Goal: Contribute content

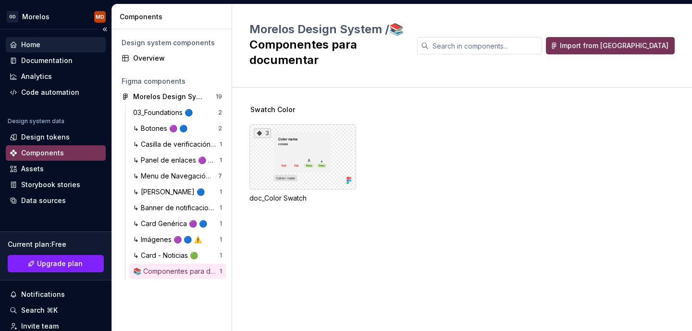
click at [46, 51] on div "Home" at bounding box center [56, 44] width 100 height 15
click at [50, 139] on div "Design tokens" at bounding box center [45, 137] width 49 height 10
click at [25, 54] on div "Documentation" at bounding box center [56, 60] width 100 height 15
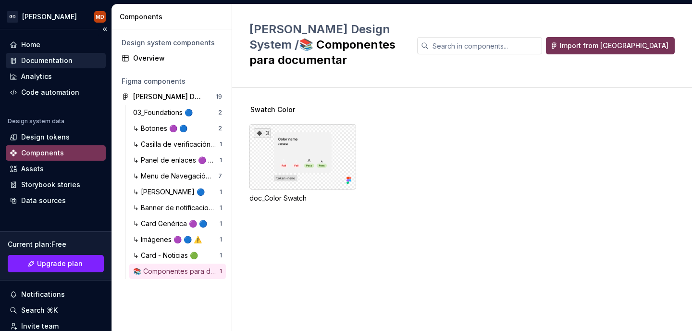
click at [49, 61] on div "Documentation" at bounding box center [46, 61] width 51 height 10
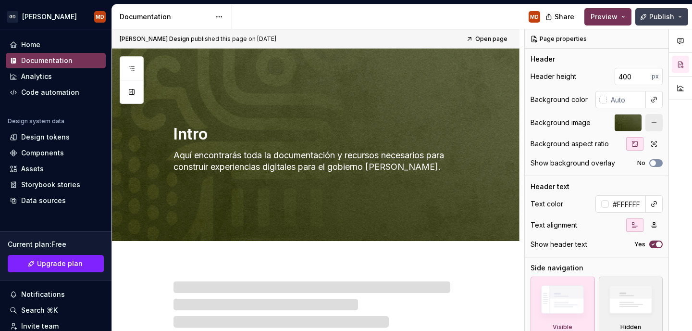
click at [683, 19] on button "Publish" at bounding box center [661, 16] width 53 height 17
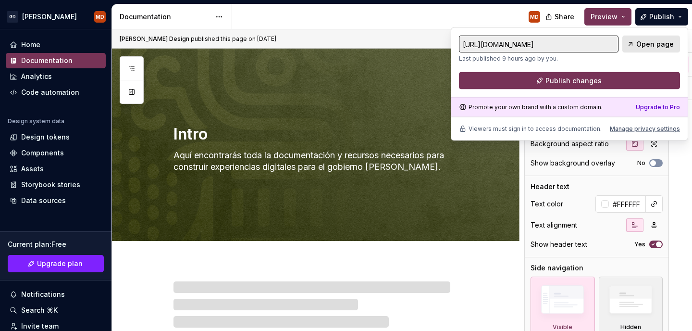
click at [656, 45] on span "Open page" at bounding box center [654, 44] width 37 height 10
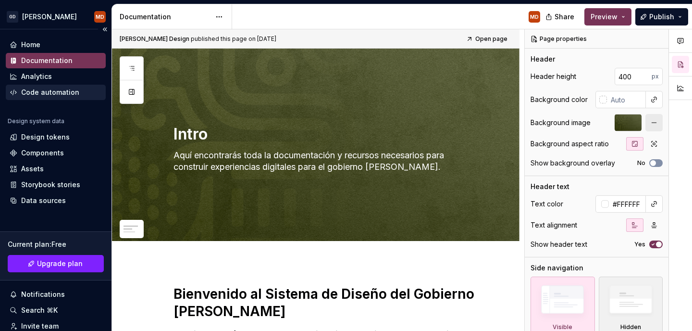
click at [50, 90] on div "Code automation" at bounding box center [50, 92] width 58 height 10
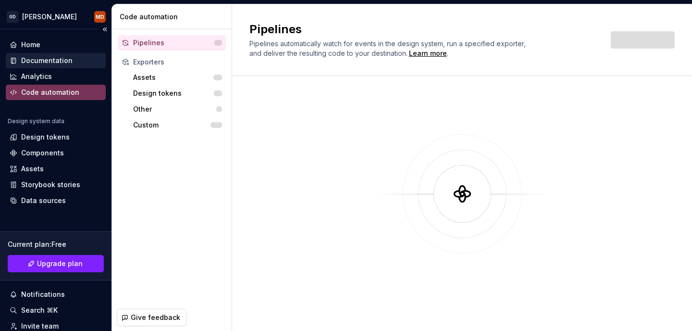
click at [56, 57] on div "Documentation" at bounding box center [46, 61] width 51 height 10
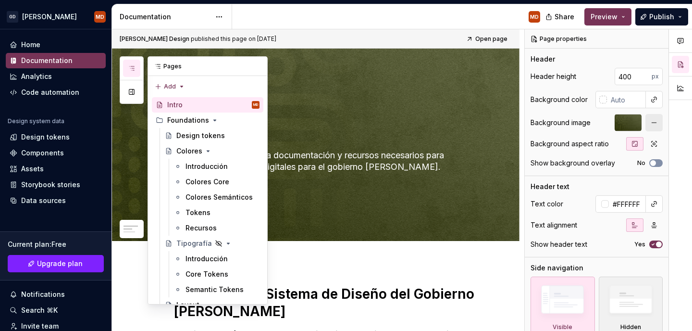
click at [132, 68] on icon "button" at bounding box center [131, 68] width 5 height 4
click at [214, 195] on div "Colores Semánticos" at bounding box center [207, 197] width 45 height 10
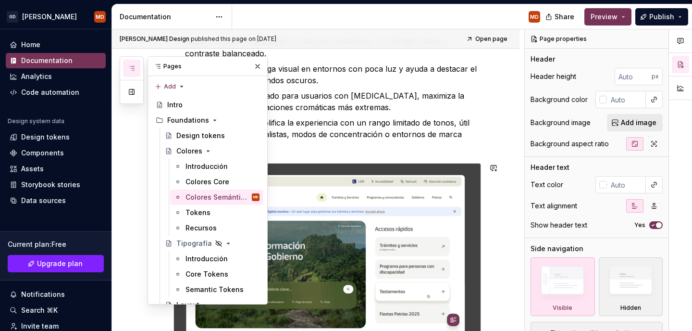
scroll to position [309, 0]
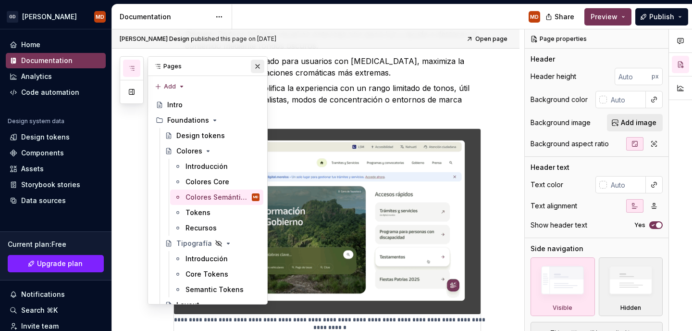
click at [259, 68] on button "button" at bounding box center [257, 66] width 13 height 13
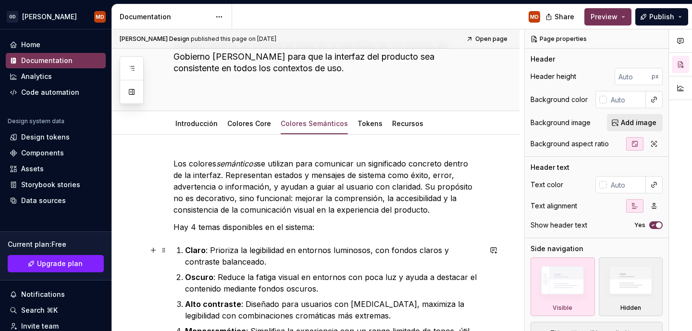
scroll to position [0, 0]
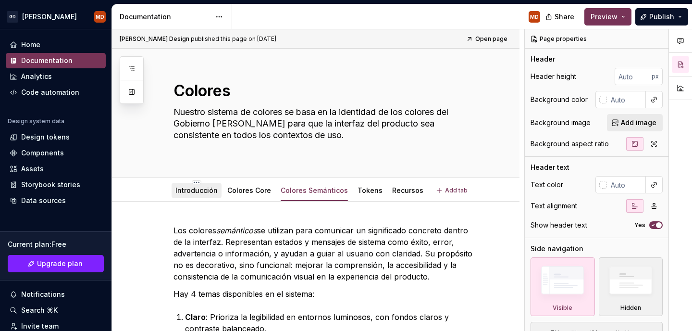
click at [201, 197] on div "Introducción" at bounding box center [197, 190] width 50 height 15
click at [195, 198] on div "Introducción" at bounding box center [197, 190] width 50 height 17
click at [195, 193] on link "Introducción" at bounding box center [196, 190] width 42 height 8
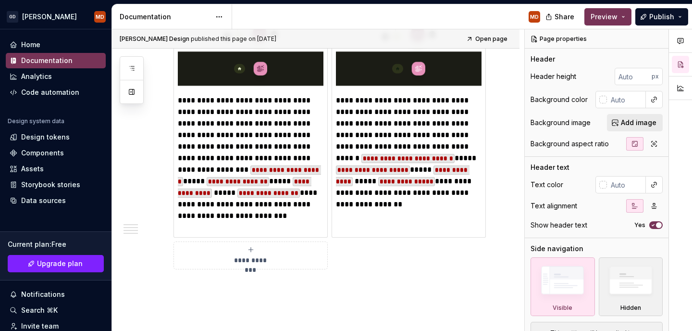
scroll to position [1231, 0]
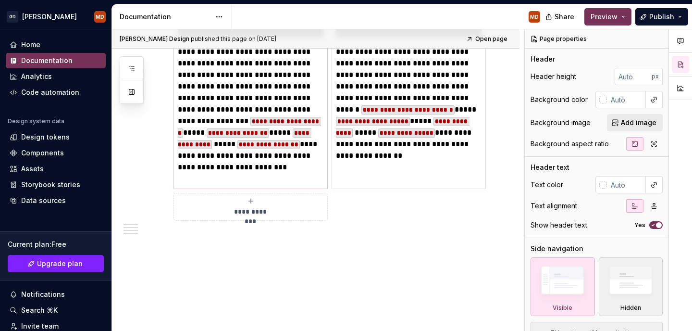
click at [222, 137] on code "**********" at bounding box center [238, 132] width 62 height 9
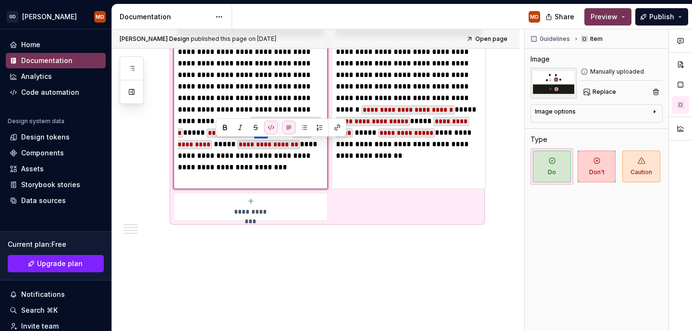
click at [222, 137] on code "**********" at bounding box center [238, 132] width 62 height 9
type textarea "*"
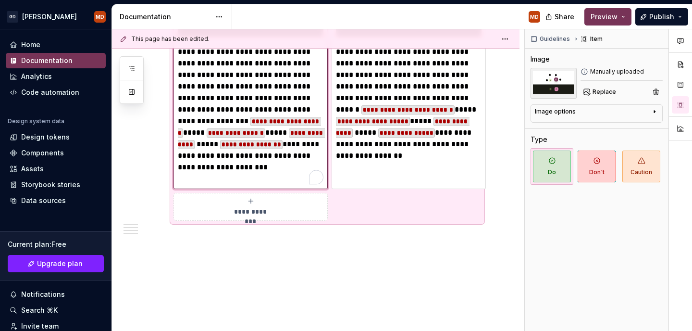
click at [252, 130] on code "**********" at bounding box center [249, 127] width 143 height 21
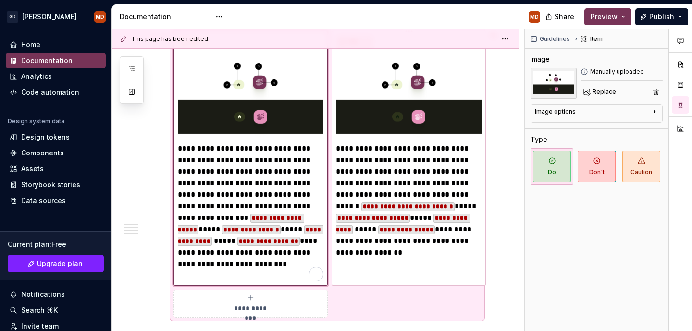
scroll to position [1136, 0]
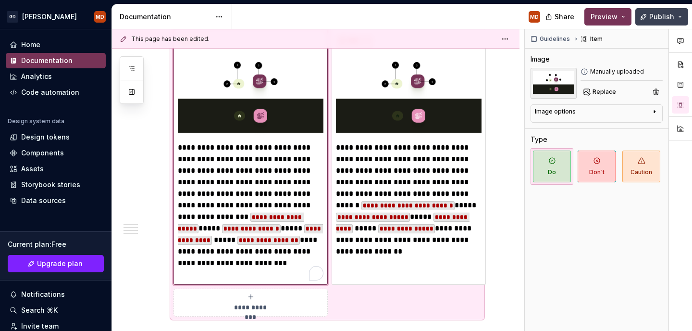
click at [660, 12] on span "Publish" at bounding box center [661, 17] width 25 height 10
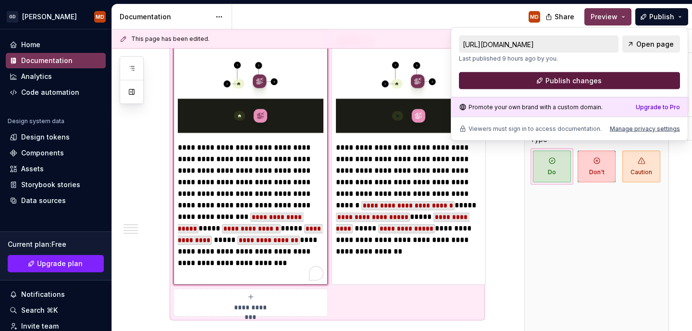
click at [625, 83] on button "Publish changes" at bounding box center [569, 80] width 221 height 17
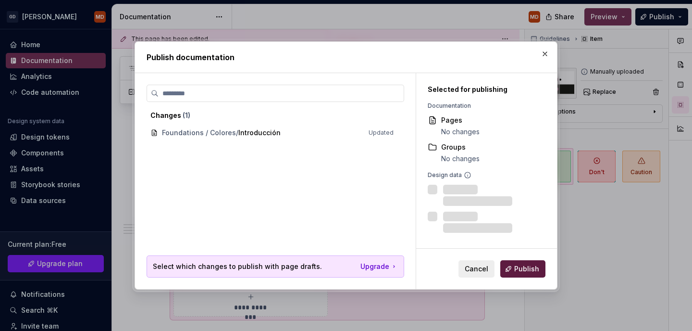
click at [519, 266] on span "Publish" at bounding box center [526, 269] width 25 height 10
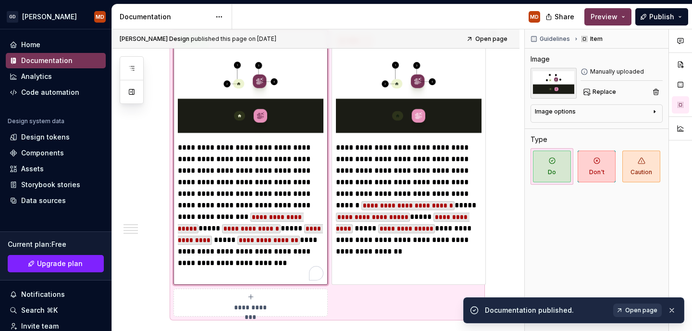
type textarea "*"
